Goal: Task Accomplishment & Management: Manage account settings

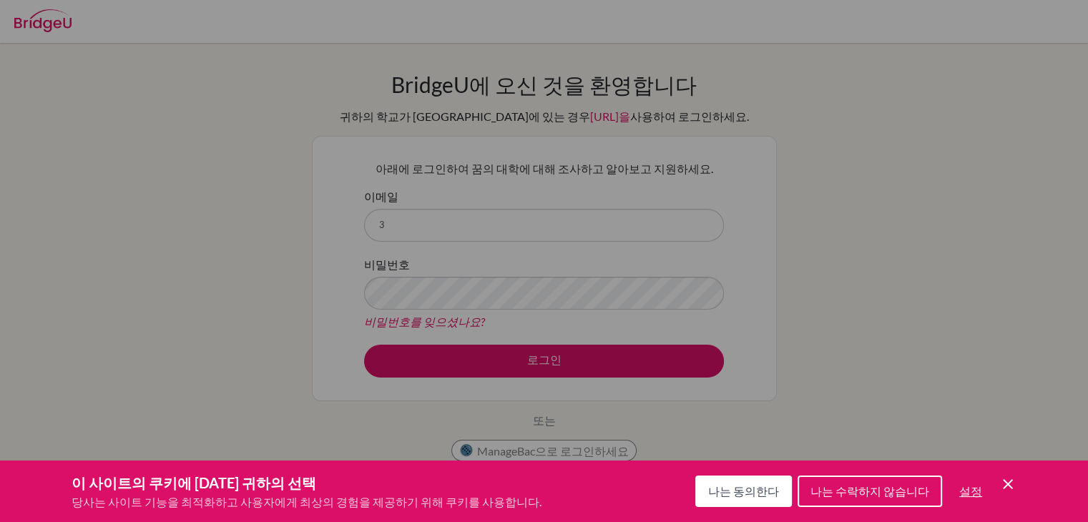
click at [878, 504] on button "나는 수락하지 않습니다" at bounding box center [870, 491] width 144 height 31
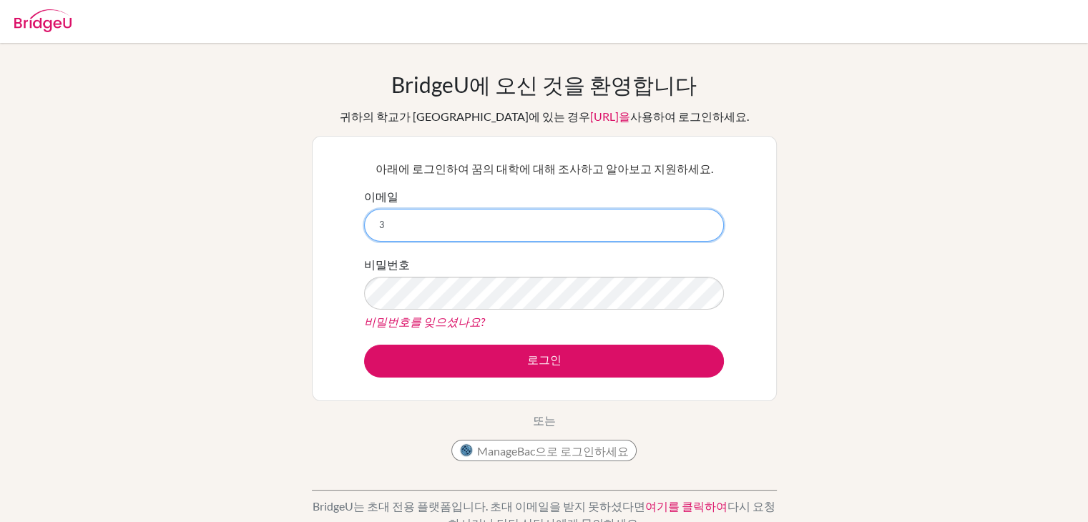
click at [495, 226] on input "3" at bounding box center [544, 225] width 360 height 33
type input "31203@cnsa.hs.kr"
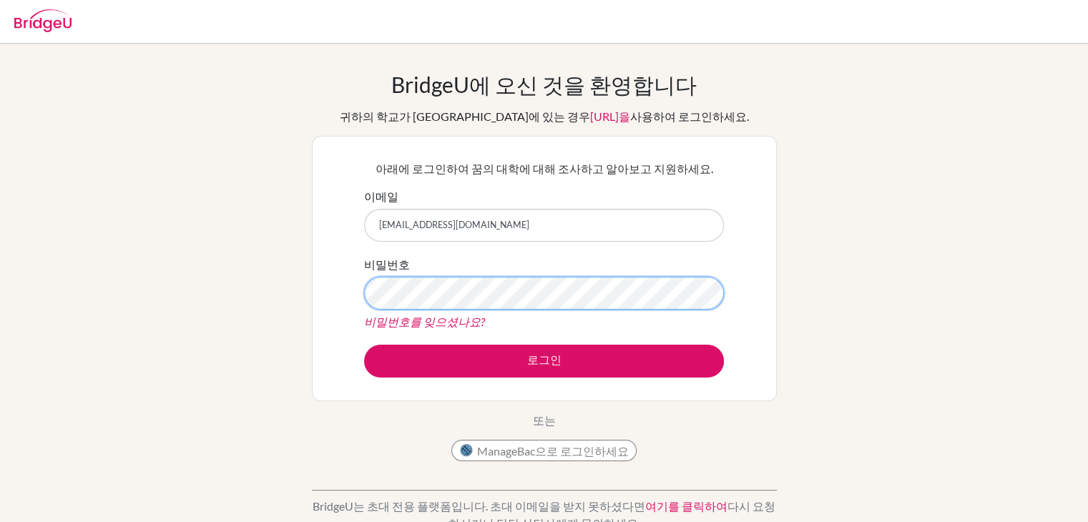
click at [364, 345] on button "로그인" at bounding box center [544, 361] width 360 height 33
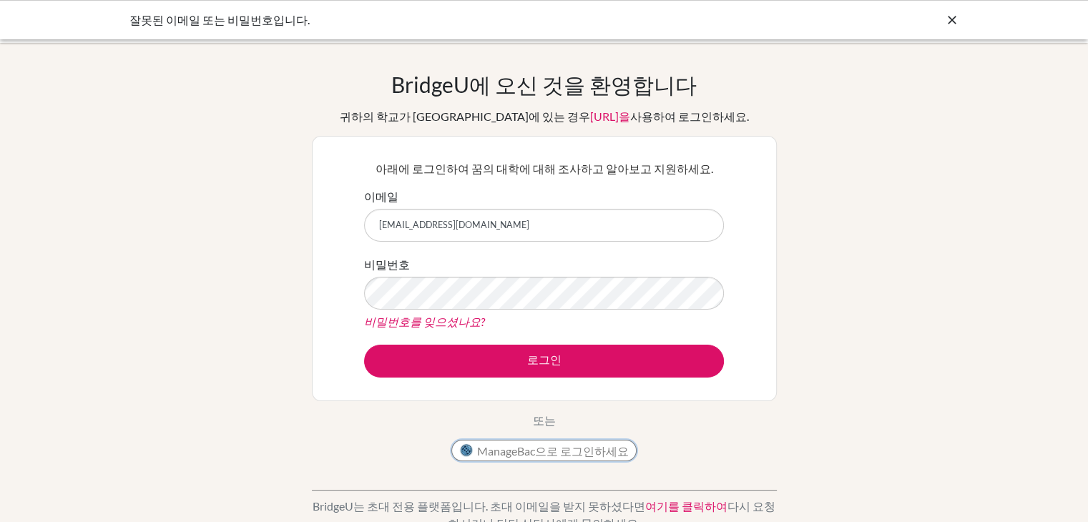
click at [524, 450] on font "ManageBac으로 로그인하세요" at bounding box center [553, 451] width 152 height 14
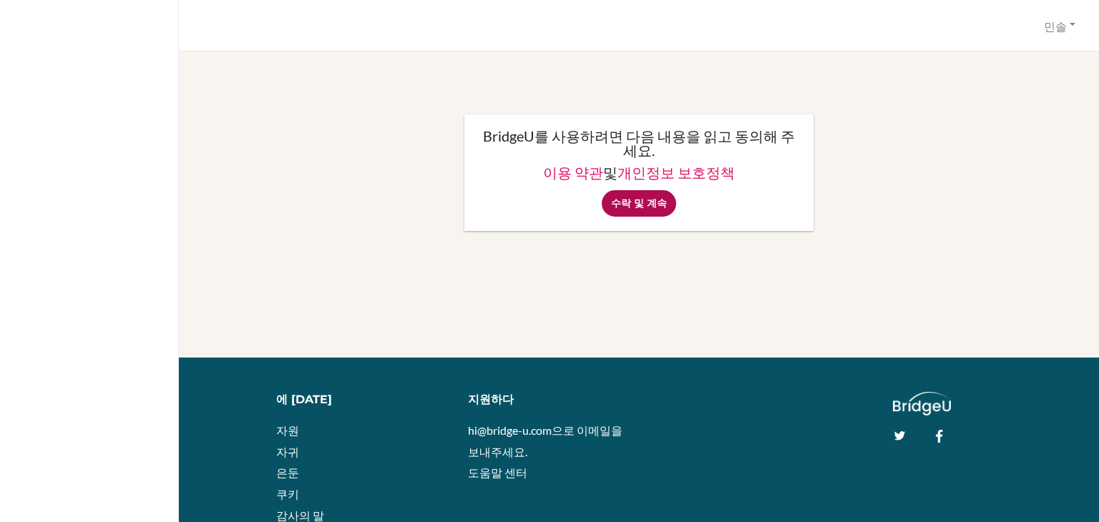
click at [624, 208] on input "수락 및 계속" at bounding box center [639, 203] width 74 height 26
type input "Accept & Continue"
